Goal: Transaction & Acquisition: Purchase product/service

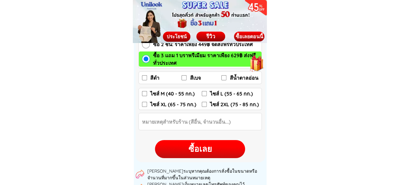
scroll to position [949, 0]
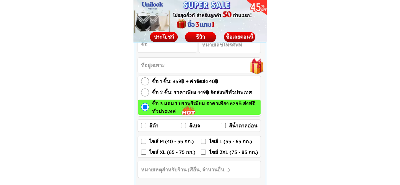
scroll to position [1044, 0]
